Goal: Information Seeking & Learning: Check status

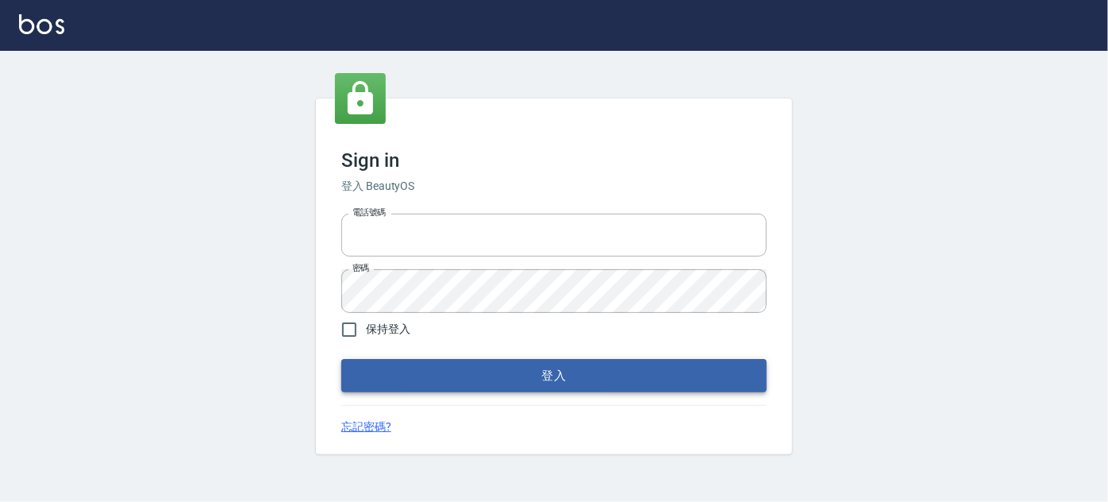
type input "037692666"
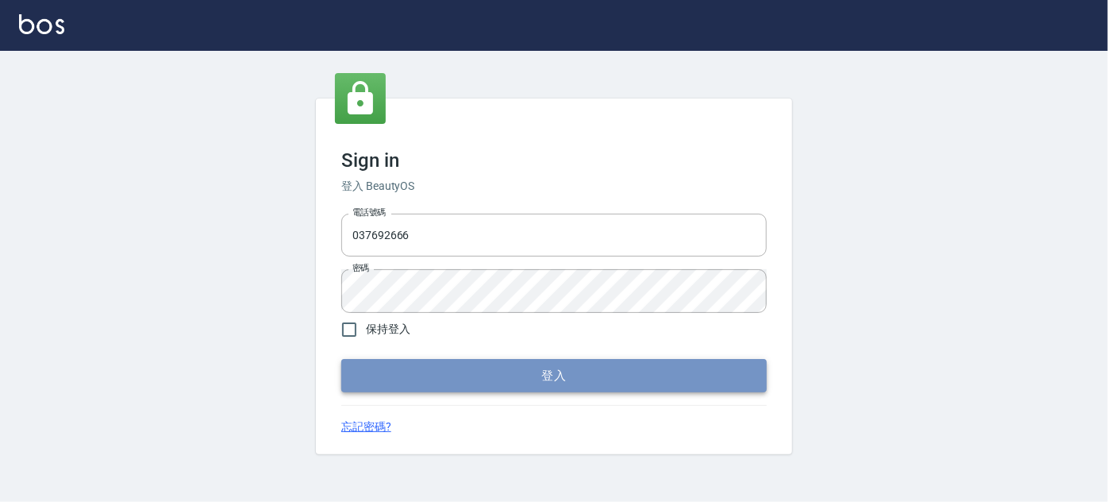
click at [495, 367] on button "登入" at bounding box center [553, 375] width 425 height 33
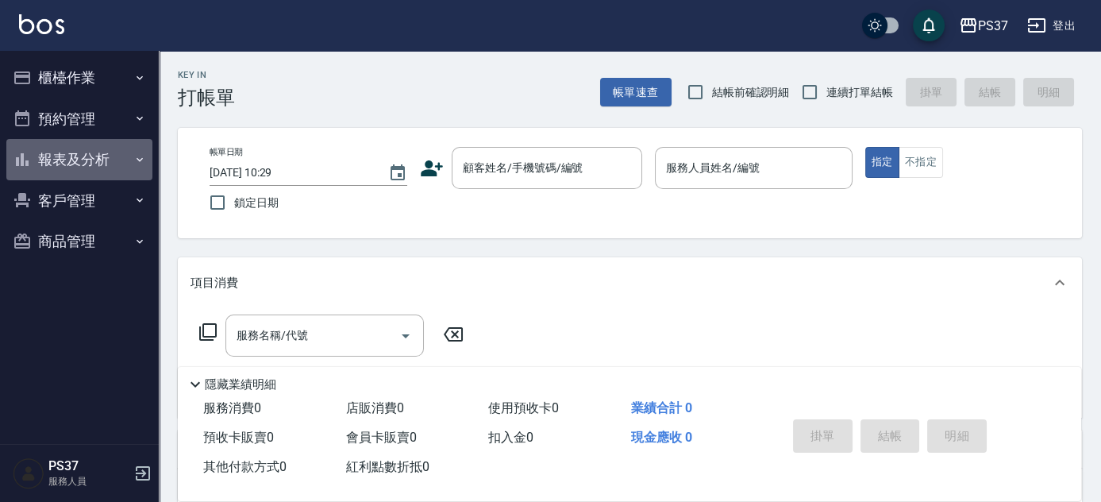
click at [79, 156] on button "報表及分析" at bounding box center [79, 159] width 146 height 41
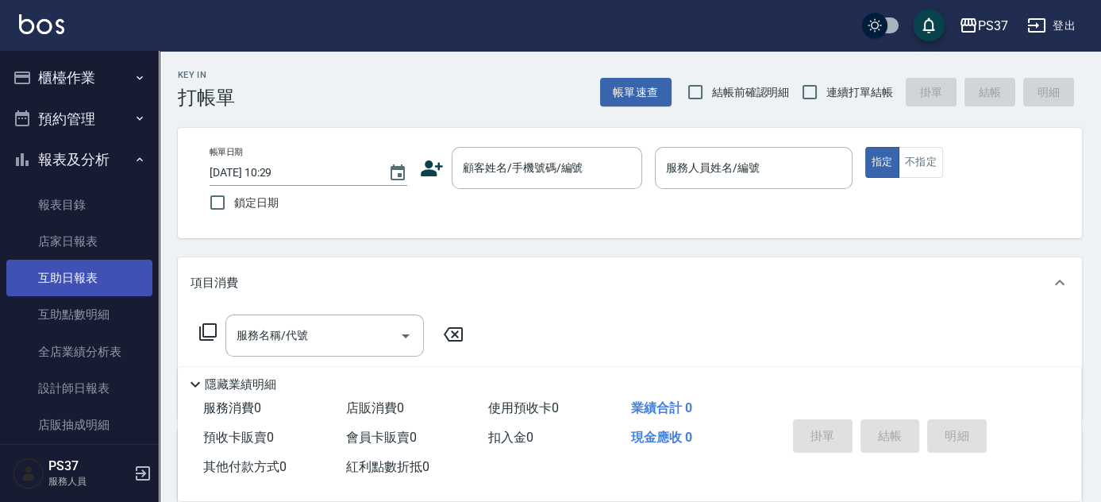
click at [89, 281] on link "互助日報表" at bounding box center [79, 277] width 146 height 37
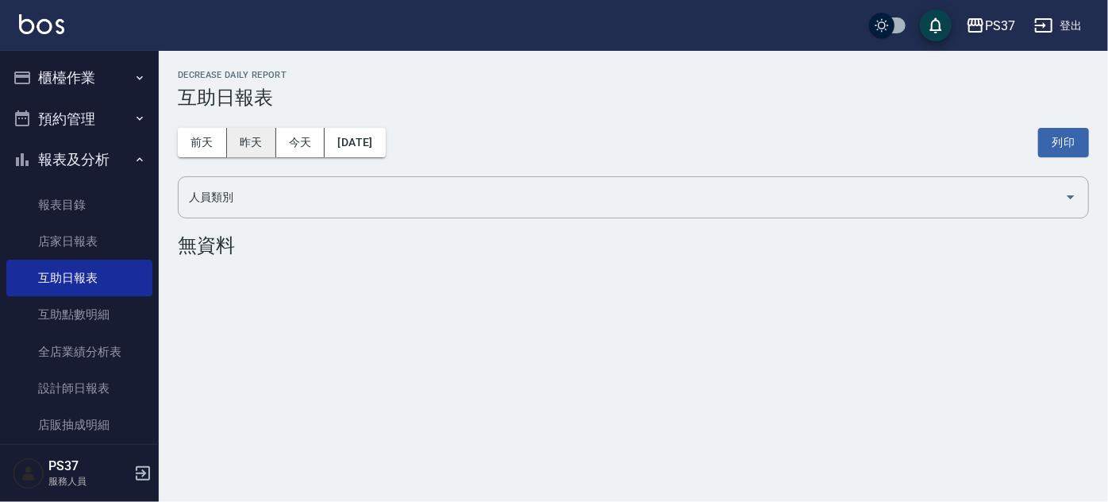
click at [248, 143] on button "昨天" at bounding box center [251, 142] width 49 height 29
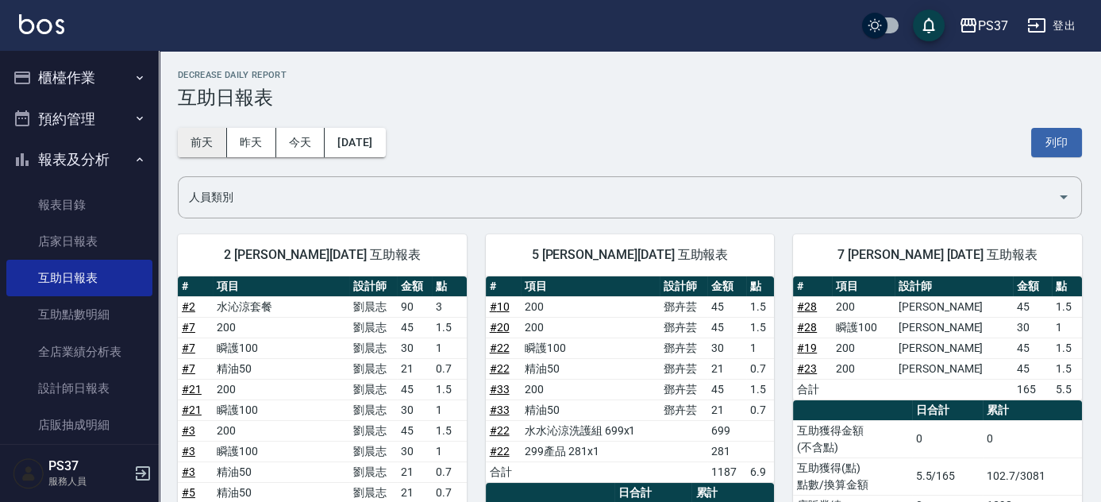
click at [203, 142] on button "前天" at bounding box center [202, 142] width 49 height 29
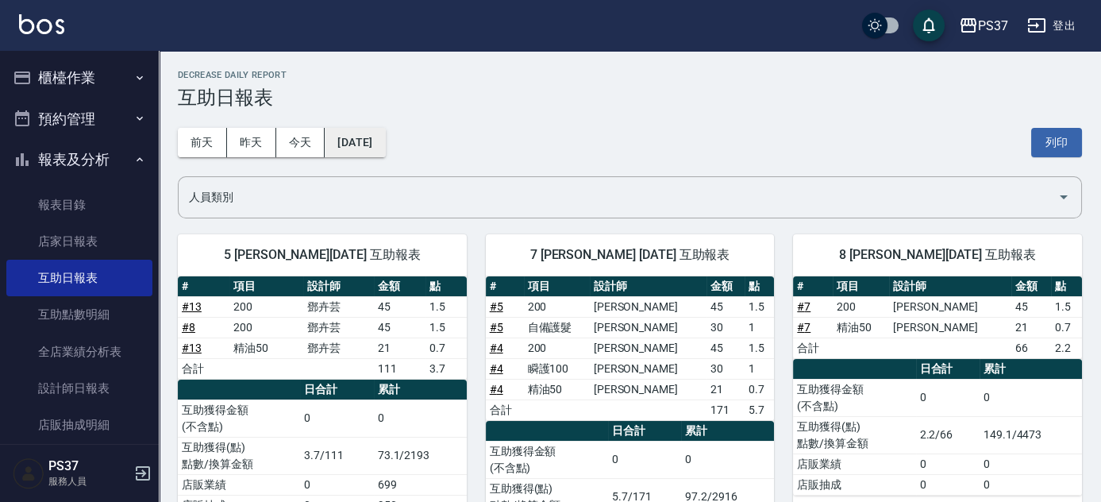
click at [379, 141] on button "[DATE]" at bounding box center [355, 142] width 60 height 29
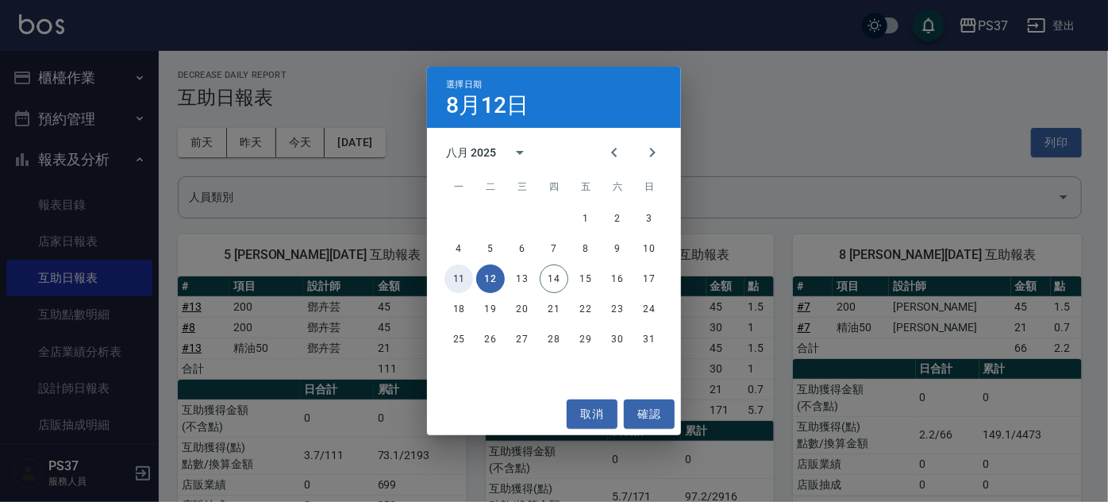
click at [448, 275] on button "11" at bounding box center [458, 278] width 29 height 29
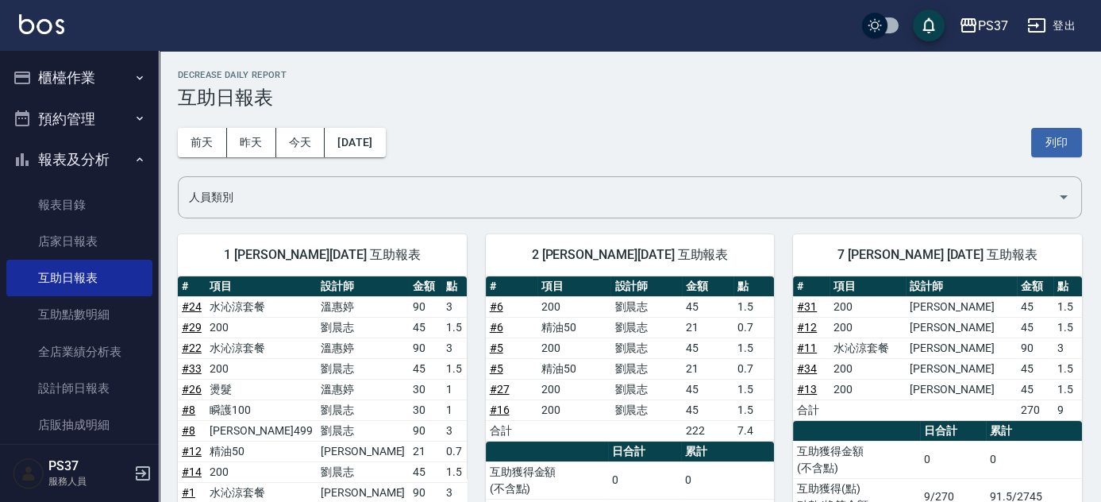
click at [109, 160] on button "報表及分析" at bounding box center [79, 159] width 146 height 41
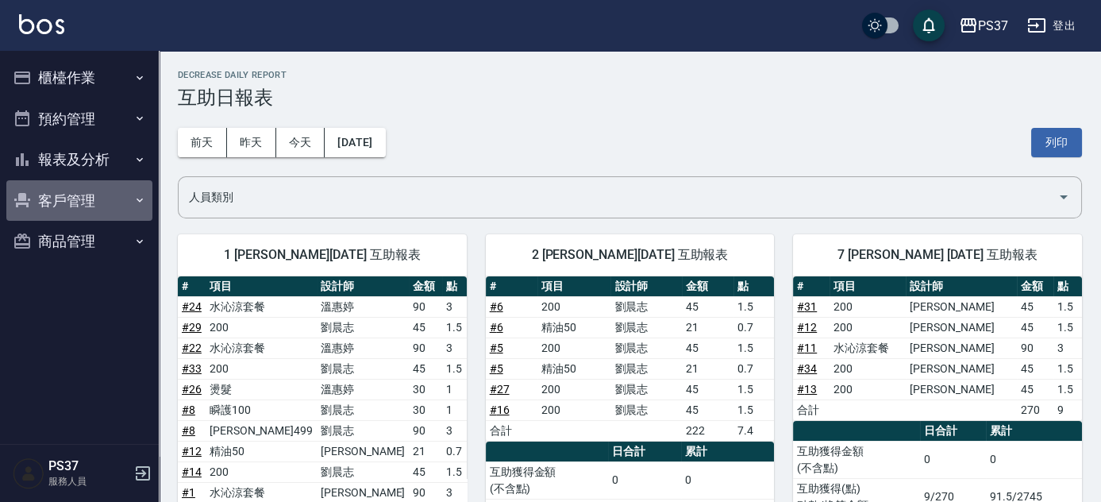
click at [62, 205] on button "客戶管理" at bounding box center [79, 200] width 146 height 41
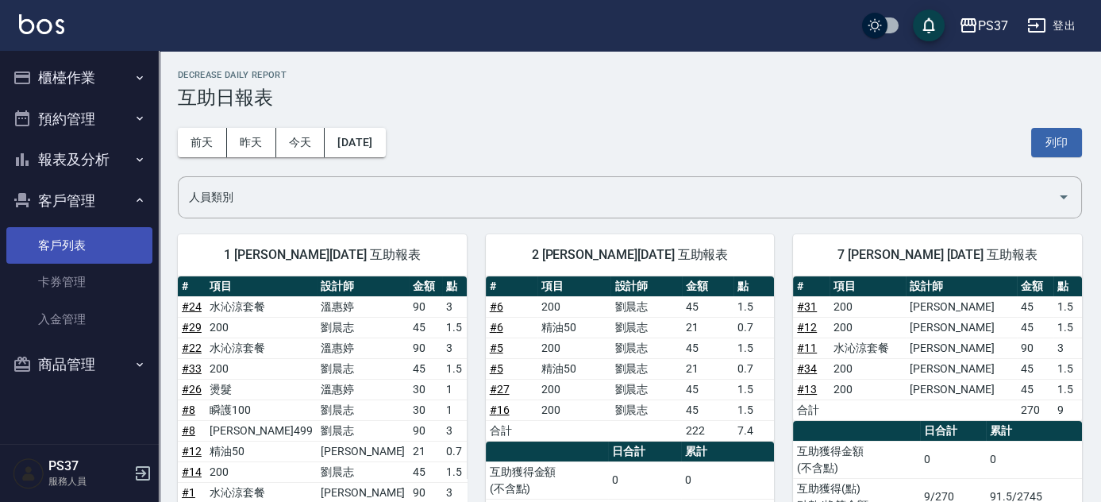
click at [75, 248] on link "客戶列表" at bounding box center [79, 245] width 146 height 37
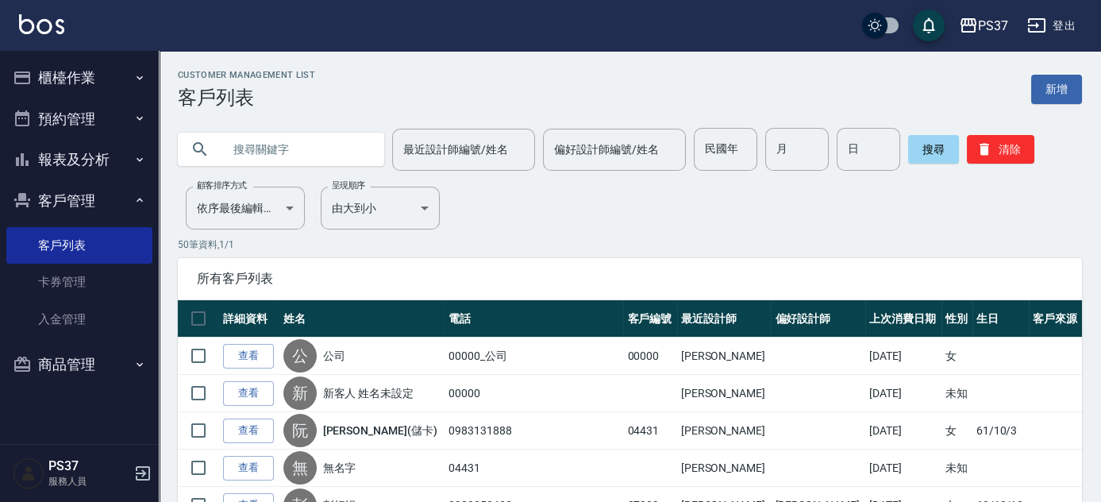
click at [140, 168] on button "報表及分析" at bounding box center [79, 159] width 146 height 41
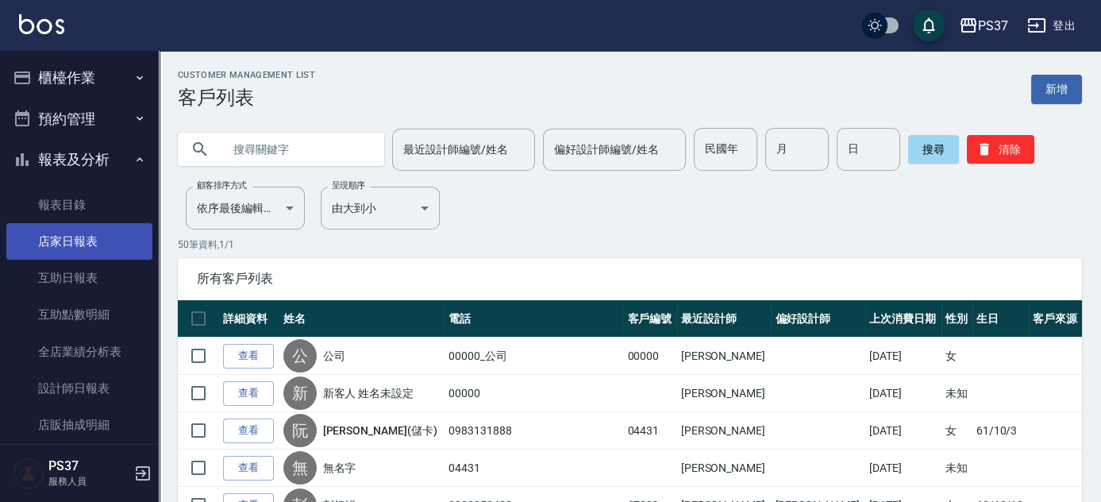
scroll to position [71, 0]
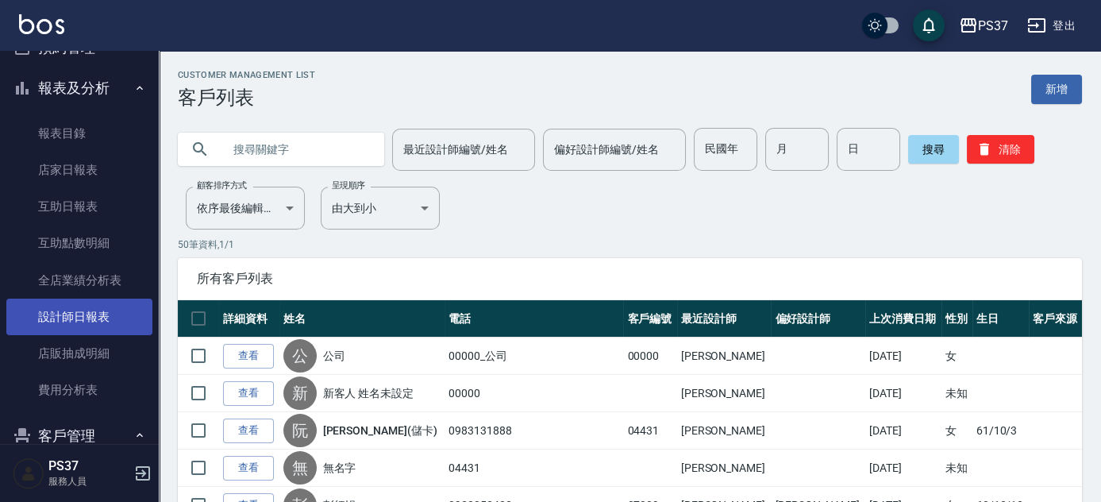
click at [121, 313] on link "設計師日報表" at bounding box center [79, 316] width 146 height 37
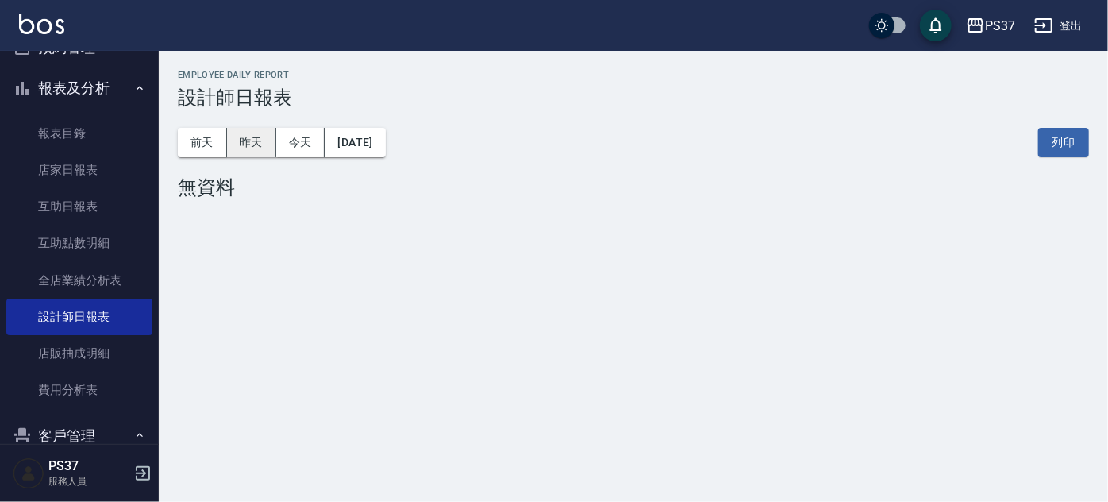
click at [271, 149] on button "昨天" at bounding box center [251, 142] width 49 height 29
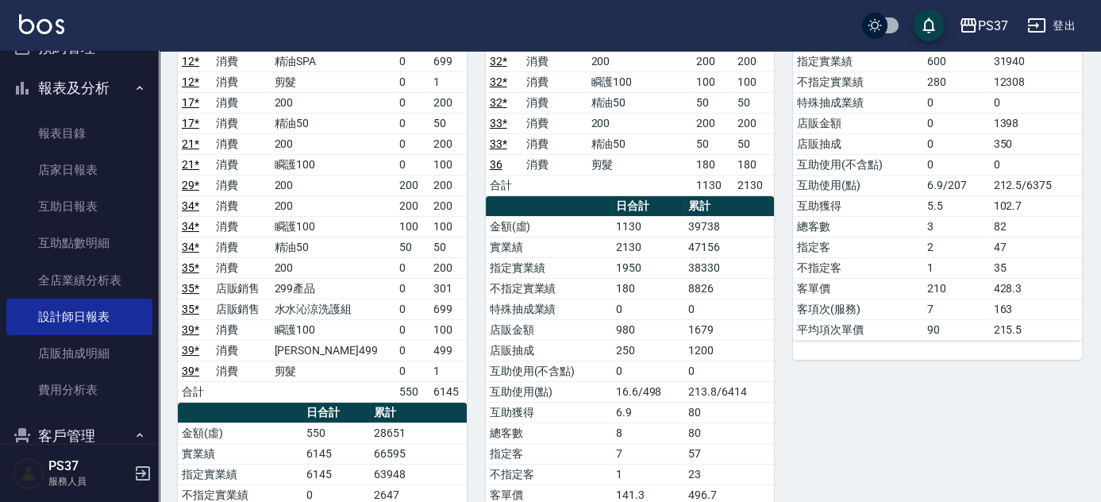
scroll to position [432, 0]
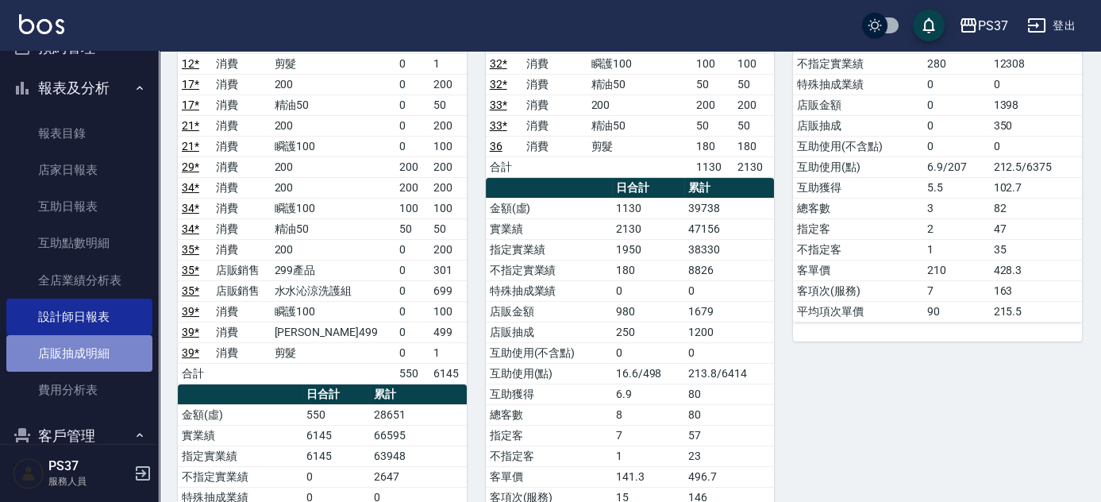
click at [115, 359] on link "店販抽成明細" at bounding box center [79, 353] width 146 height 37
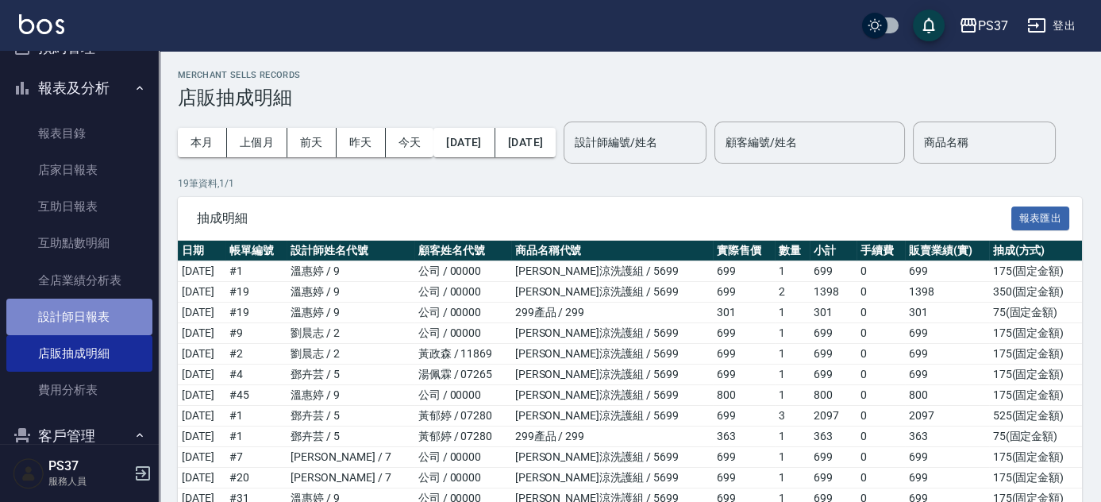
click at [95, 311] on link "設計師日報表" at bounding box center [79, 316] width 146 height 37
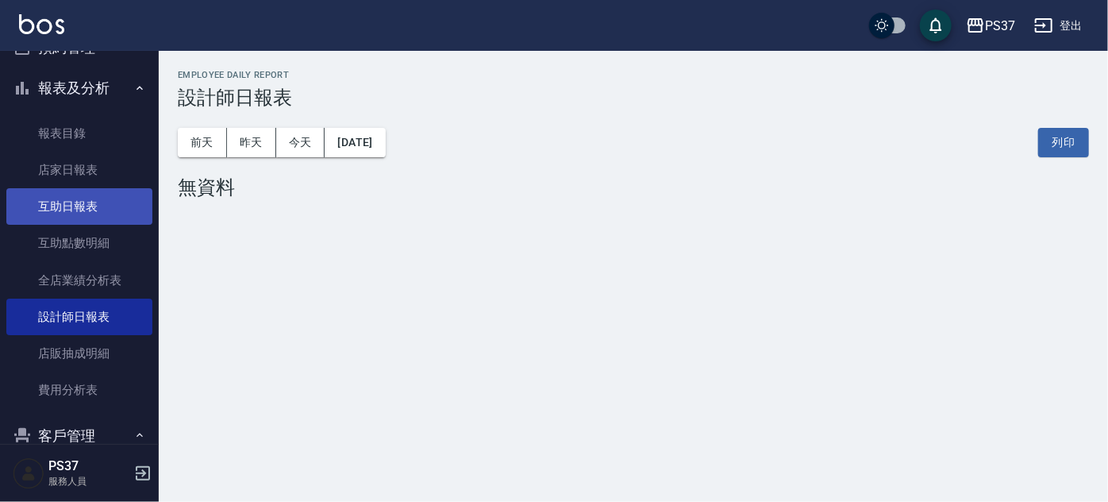
click at [102, 192] on link "互助日報表" at bounding box center [79, 206] width 146 height 37
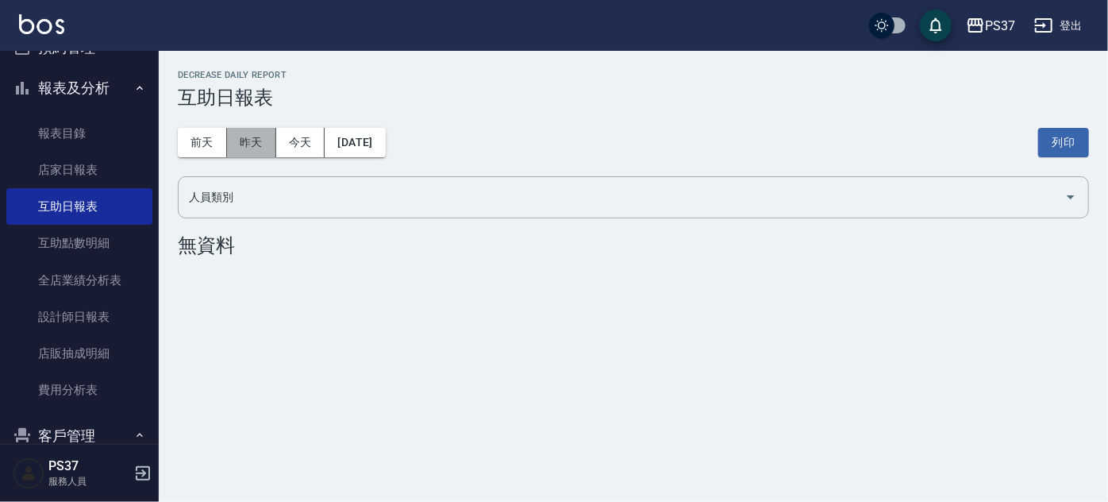
click at [256, 145] on button "昨天" at bounding box center [251, 142] width 49 height 29
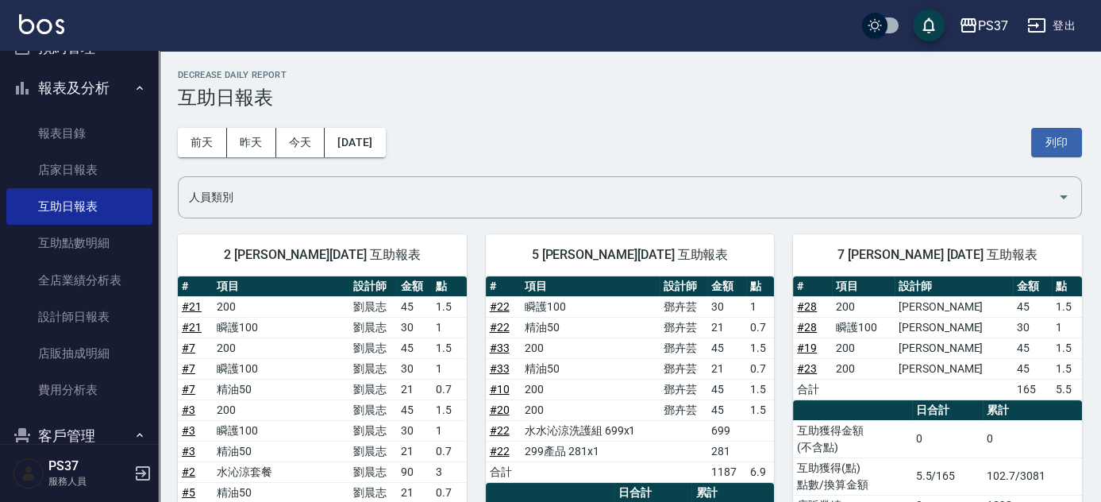
click at [86, 81] on button "報表及分析" at bounding box center [79, 87] width 146 height 41
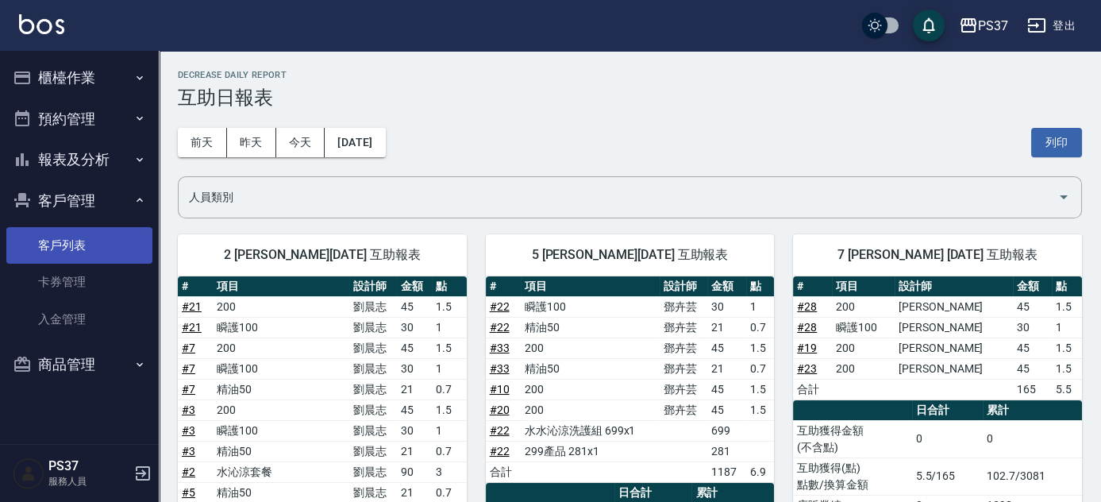
click at [76, 254] on link "客戶列表" at bounding box center [79, 245] width 146 height 37
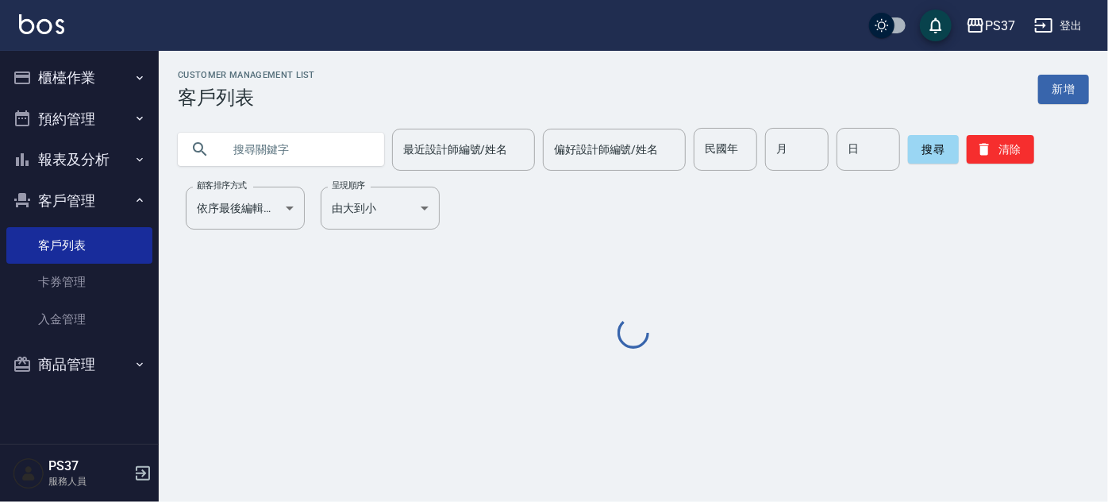
click at [340, 145] on input "text" at bounding box center [296, 149] width 149 height 43
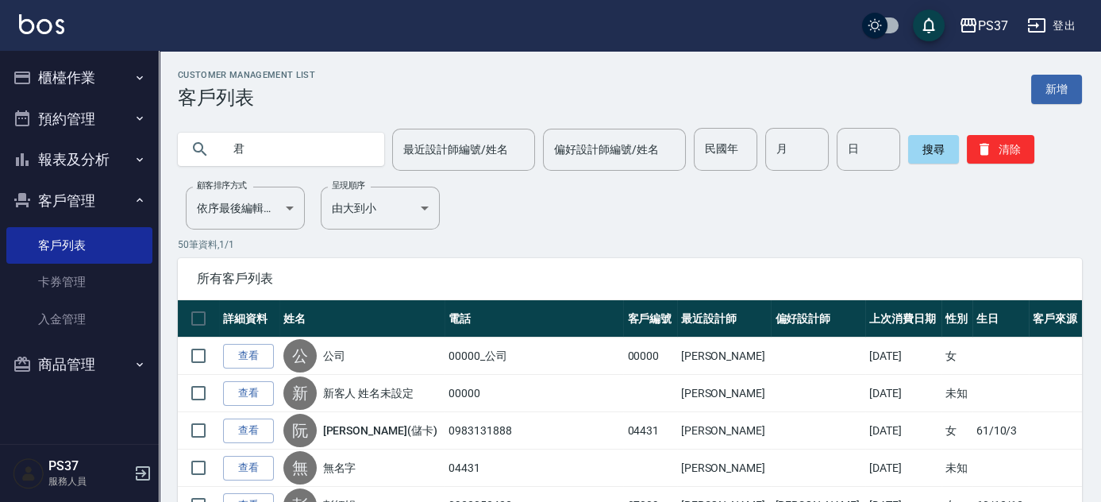
type input "君"
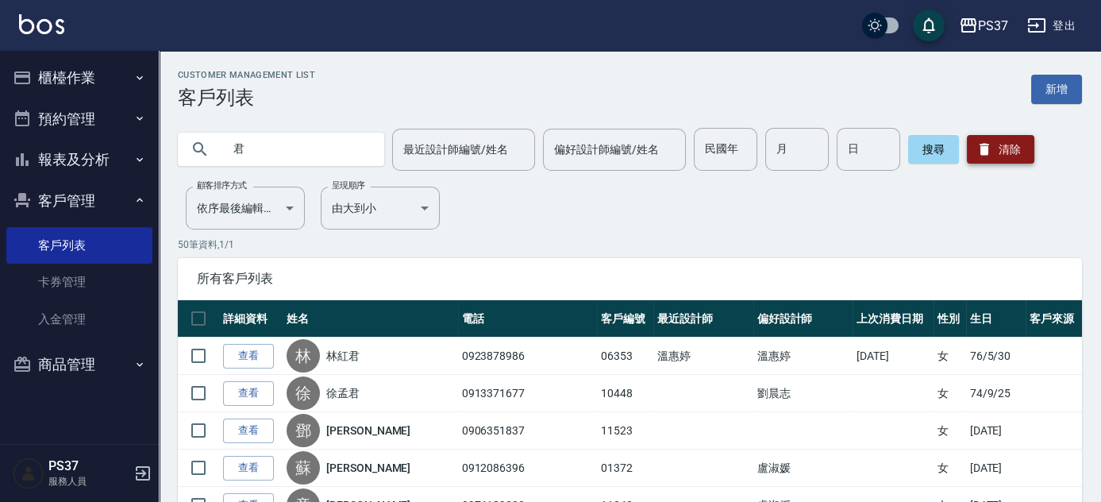
click at [1015, 148] on button "清除" at bounding box center [1000, 149] width 67 height 29
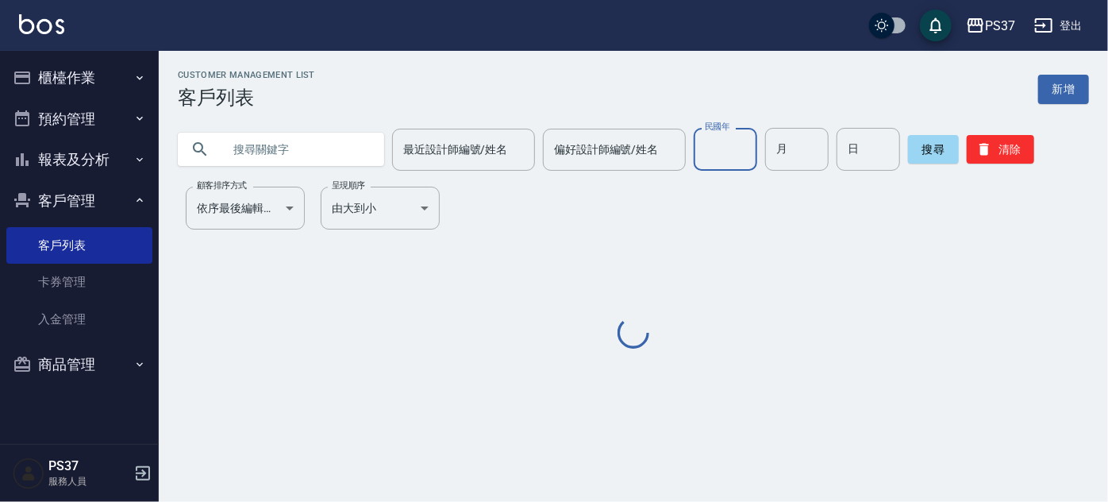
click at [707, 162] on input "民國年" at bounding box center [725, 149] width 63 height 43
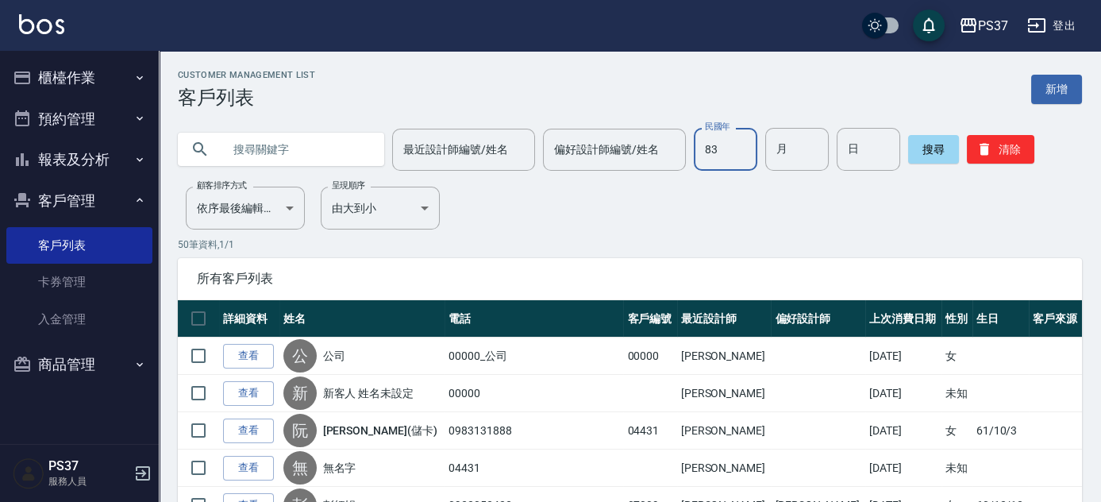
type input "83"
type input "8+"
type input "13"
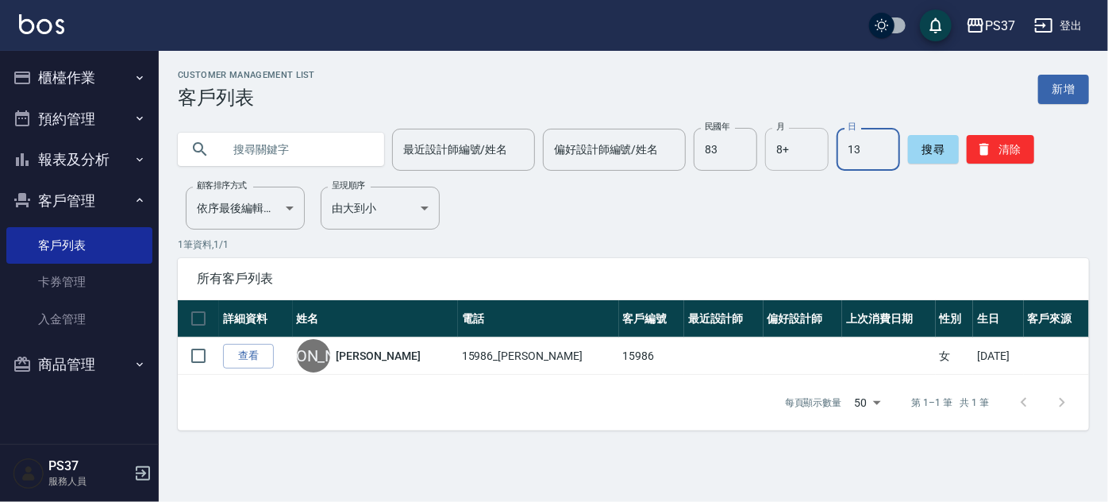
click at [793, 152] on input "8+" at bounding box center [796, 149] width 63 height 43
type input "8"
click at [785, 145] on input "8" at bounding box center [796, 149] width 63 height 43
click at [994, 159] on button "清除" at bounding box center [1000, 149] width 67 height 29
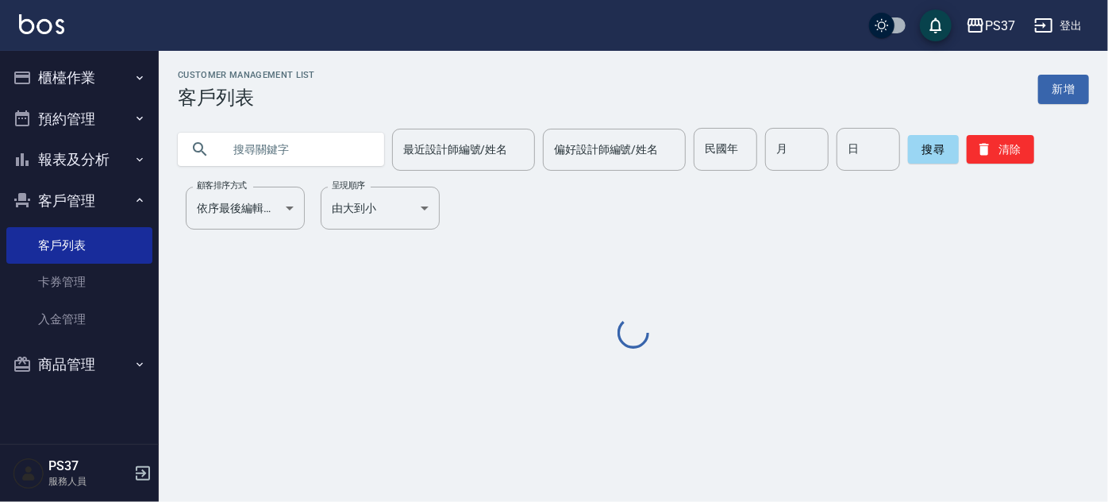
drag, startPoint x: 224, startPoint y: 164, endPoint x: 240, endPoint y: 158, distance: 17.1
click at [230, 161] on input "text" at bounding box center [296, 149] width 149 height 43
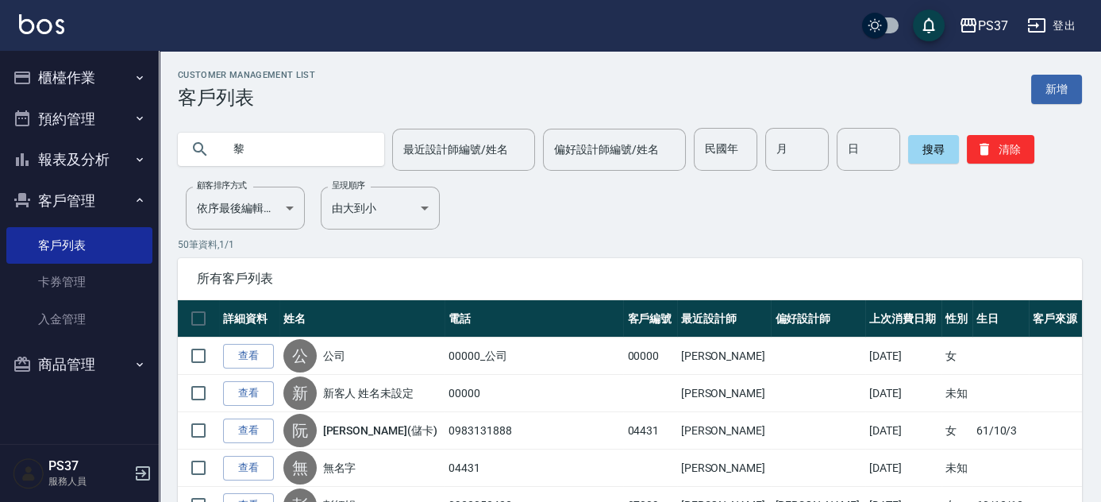
type input "黎"
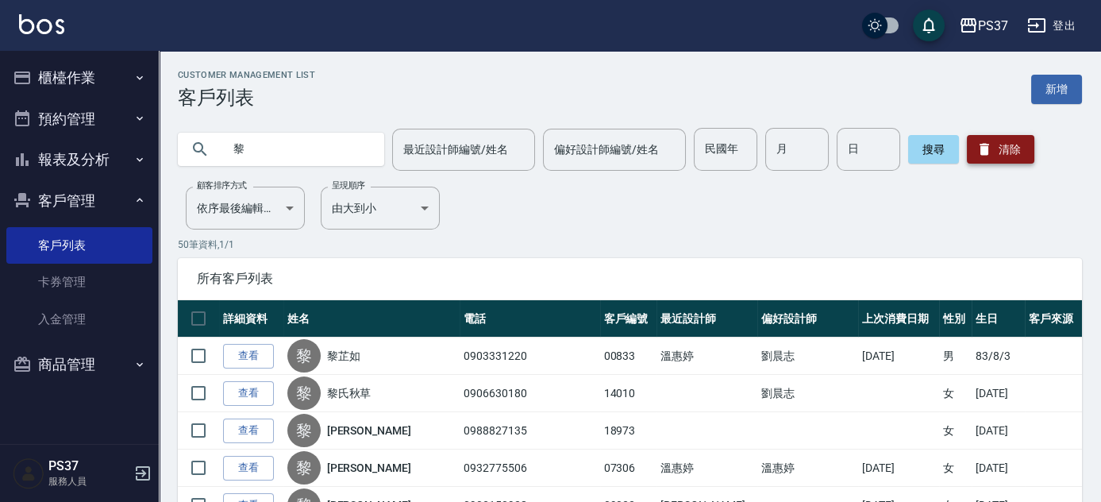
click at [1016, 154] on button "清除" at bounding box center [1000, 149] width 67 height 29
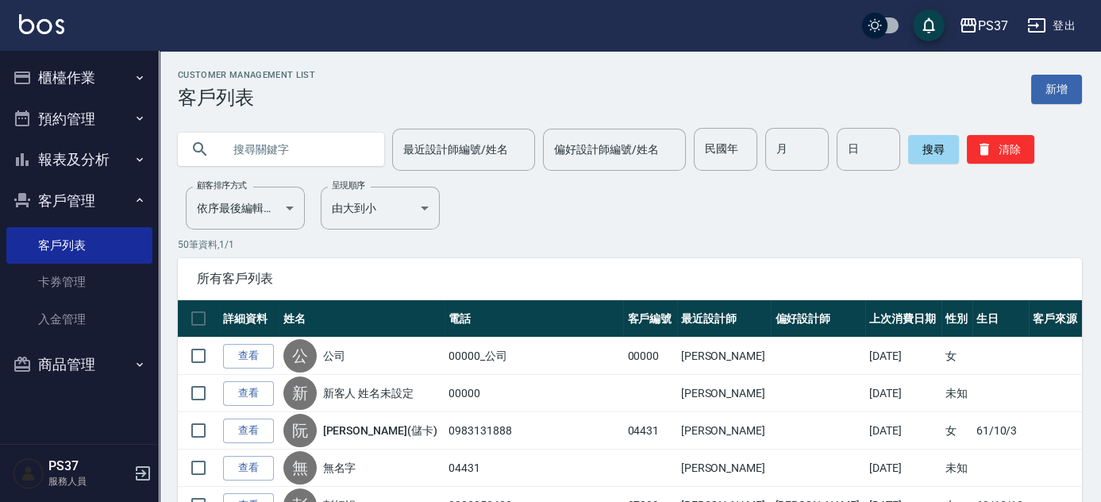
click at [83, 159] on button "報表及分析" at bounding box center [79, 159] width 146 height 41
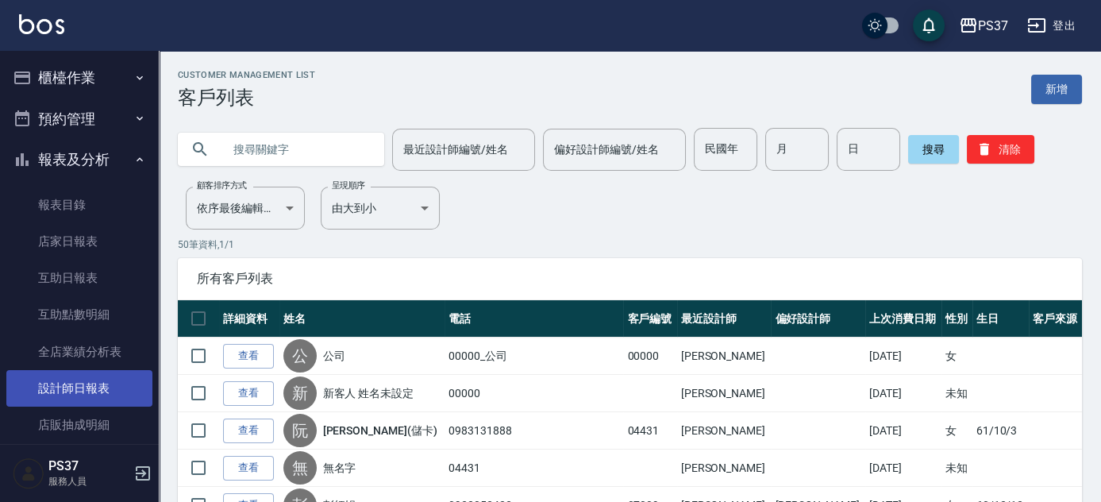
click at [106, 386] on link "設計師日報表" at bounding box center [79, 388] width 146 height 37
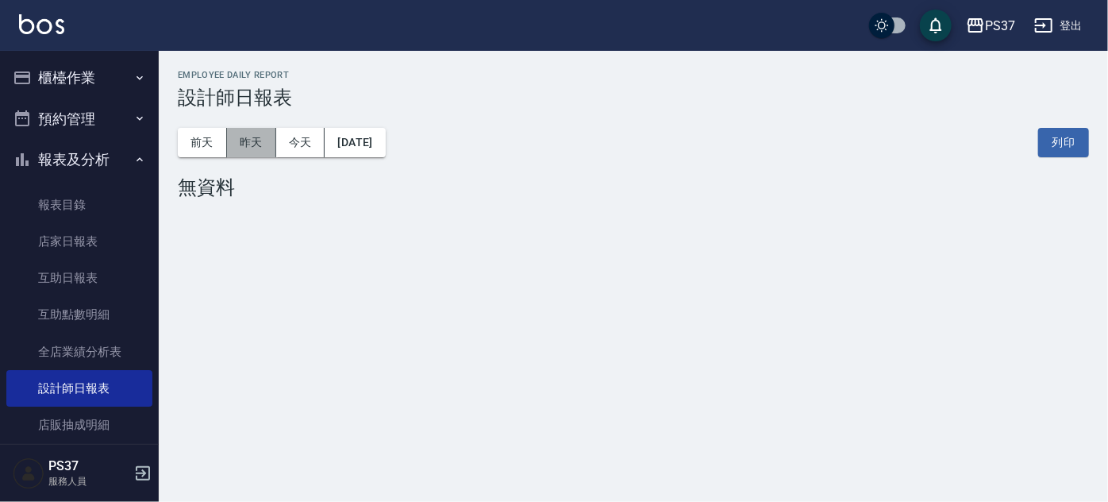
click at [251, 137] on button "昨天" at bounding box center [251, 142] width 49 height 29
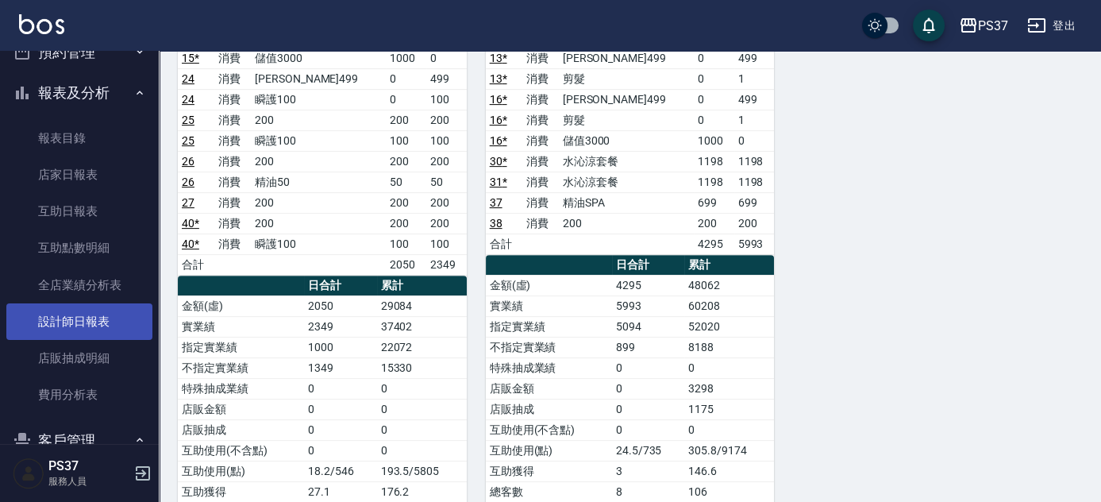
scroll to position [266, 0]
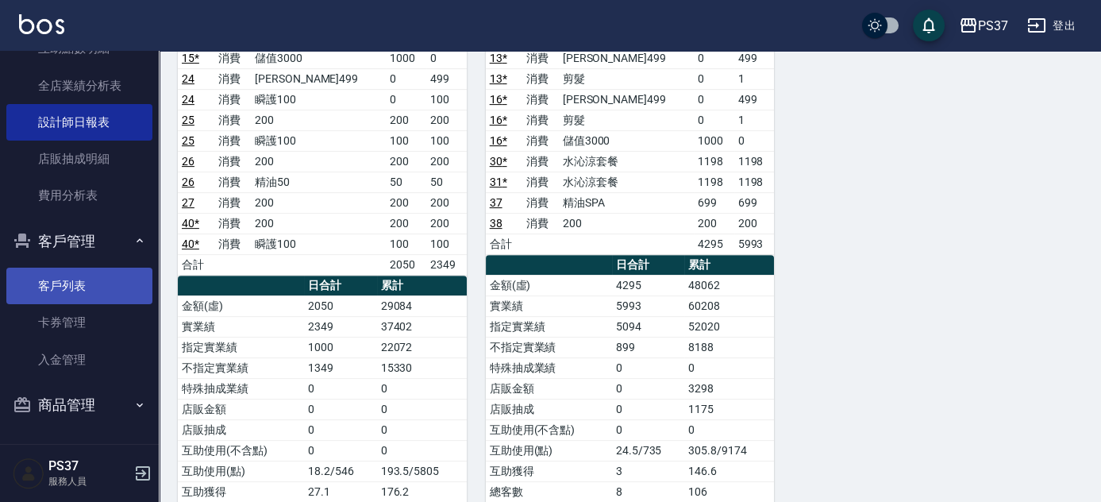
click at [75, 270] on link "客戶列表" at bounding box center [79, 285] width 146 height 37
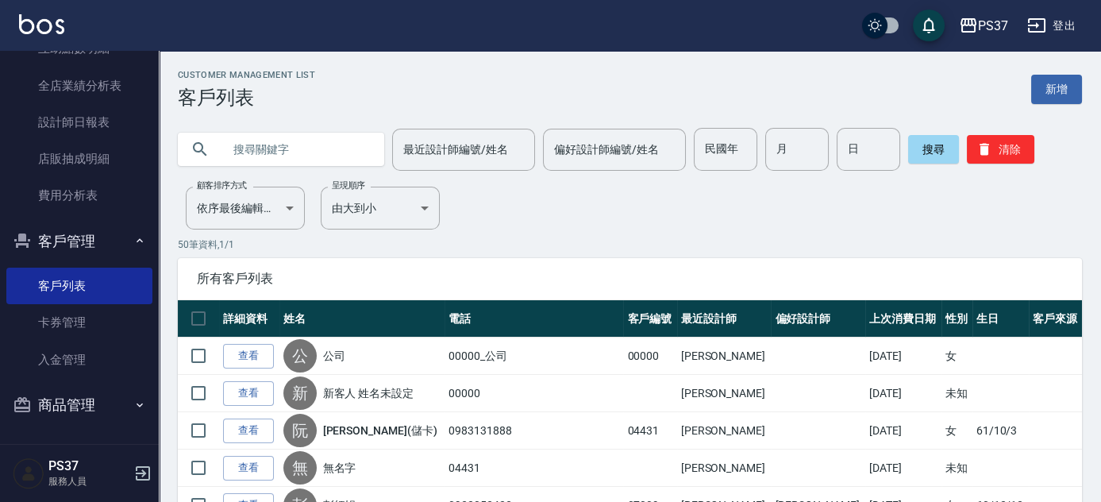
click at [308, 156] on input "text" at bounding box center [296, 149] width 149 height 43
type input "君"
